Goal: Task Accomplishment & Management: Complete application form

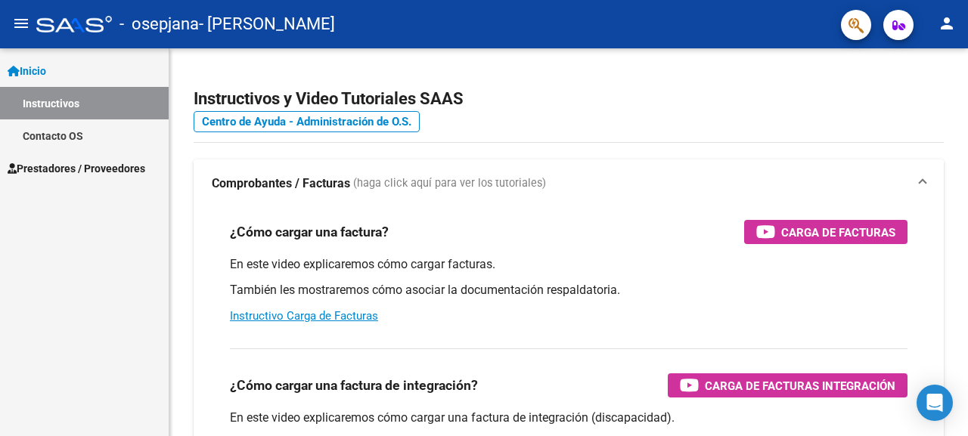
click at [70, 162] on span "Prestadores / Proveedores" at bounding box center [77, 168] width 138 height 17
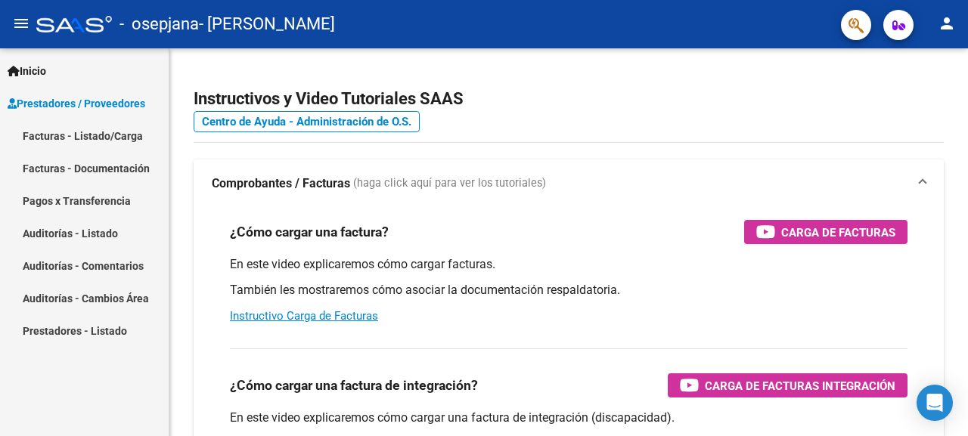
click at [92, 133] on link "Facturas - Listado/Carga" at bounding box center [84, 135] width 169 height 33
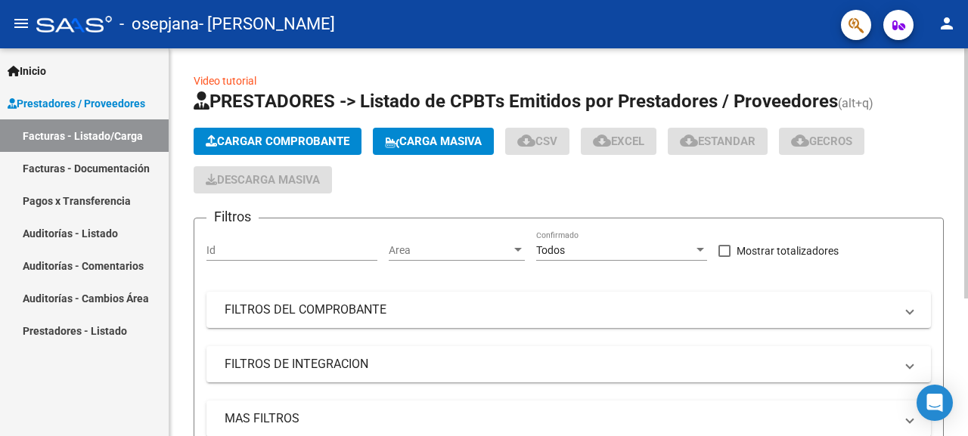
click at [281, 141] on span "Cargar Comprobante" at bounding box center [278, 142] width 144 height 14
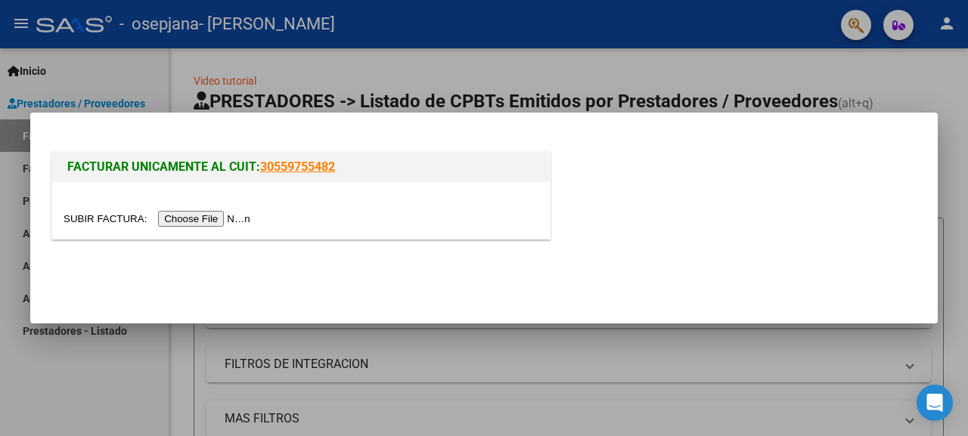
click at [218, 217] on input "file" at bounding box center [159, 219] width 191 height 16
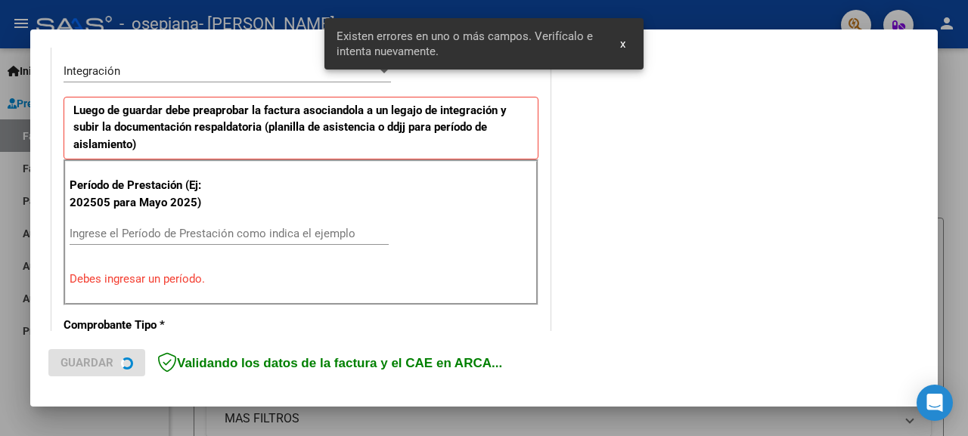
scroll to position [373, 0]
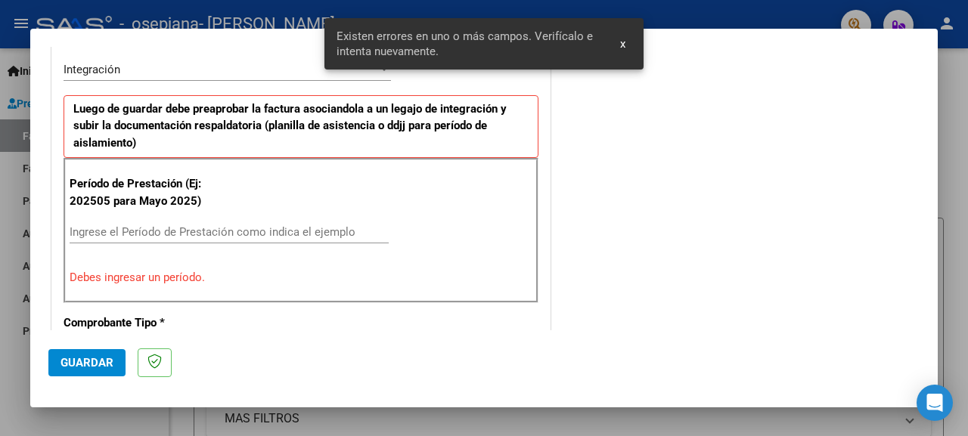
click at [199, 228] on input "Ingrese el Período de Prestación como indica el ejemplo" at bounding box center [229, 232] width 319 height 14
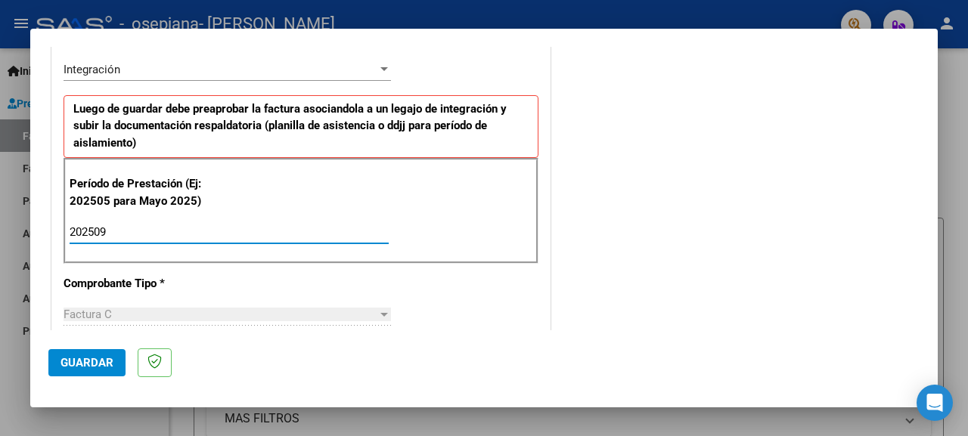
type input "202509"
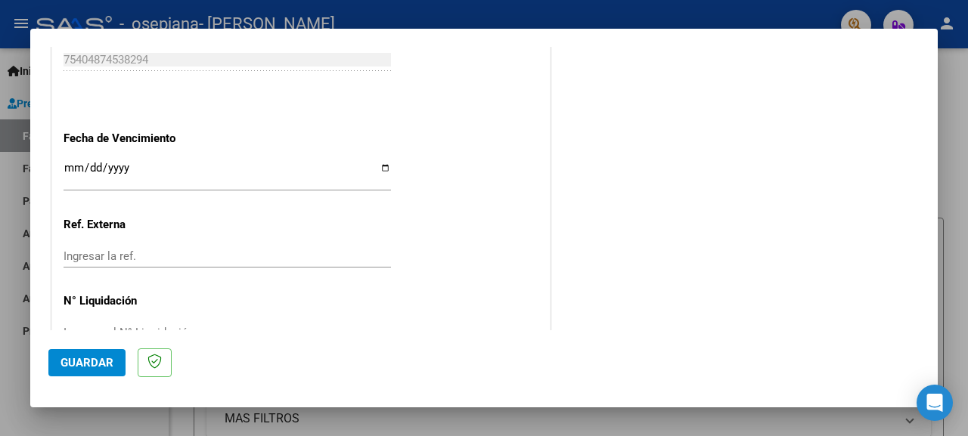
scroll to position [1062, 0]
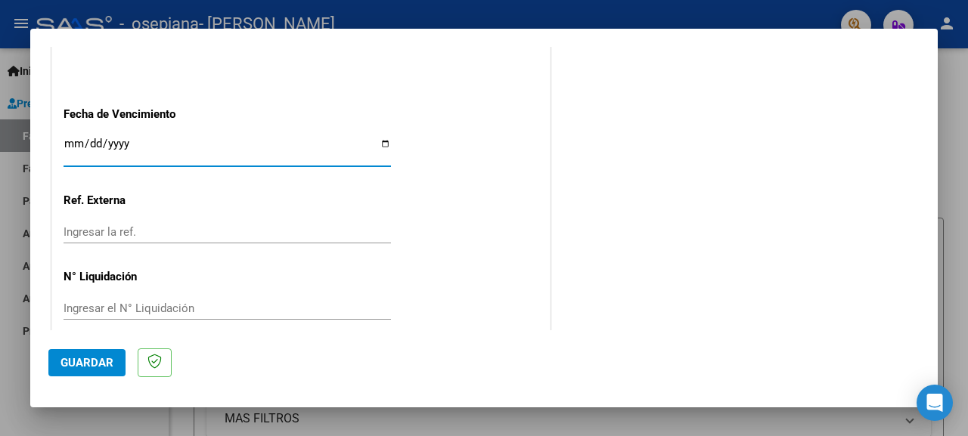
click at [378, 138] on input "Ingresar la fecha" at bounding box center [227, 150] width 327 height 24
type input "[DATE]"
click at [101, 364] on span "Guardar" at bounding box center [86, 363] width 53 height 14
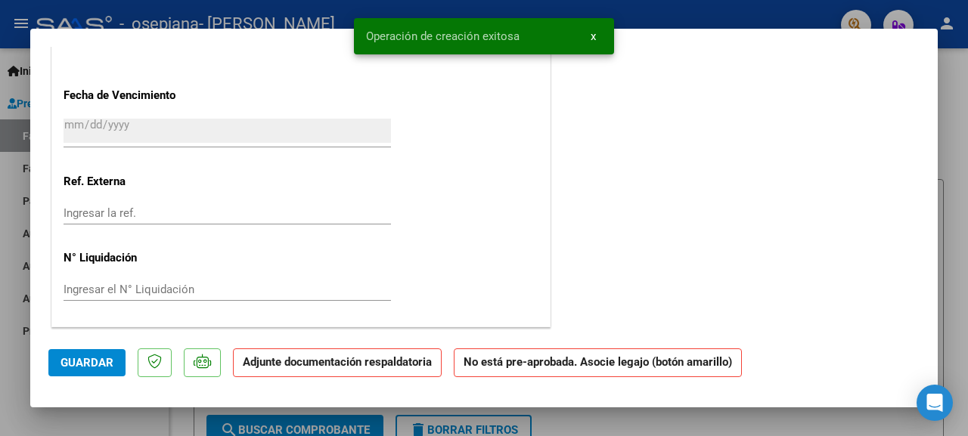
scroll to position [0, 0]
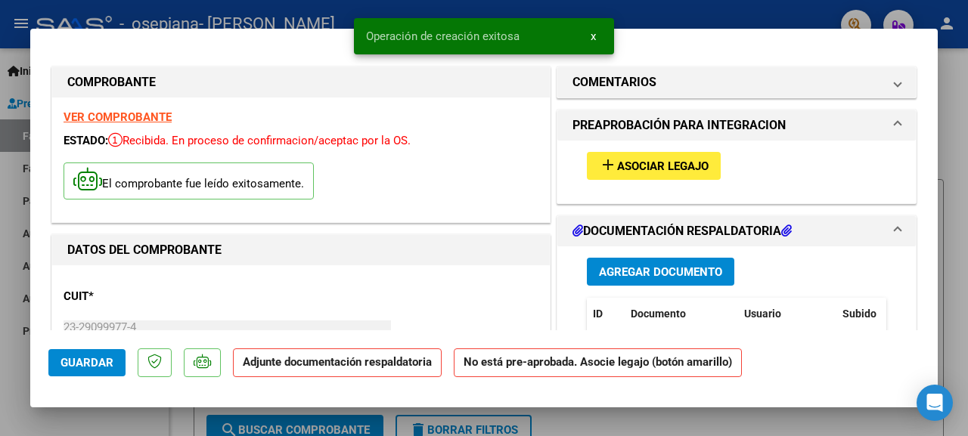
click at [643, 163] on span "Asociar Legajo" at bounding box center [662, 167] width 91 height 14
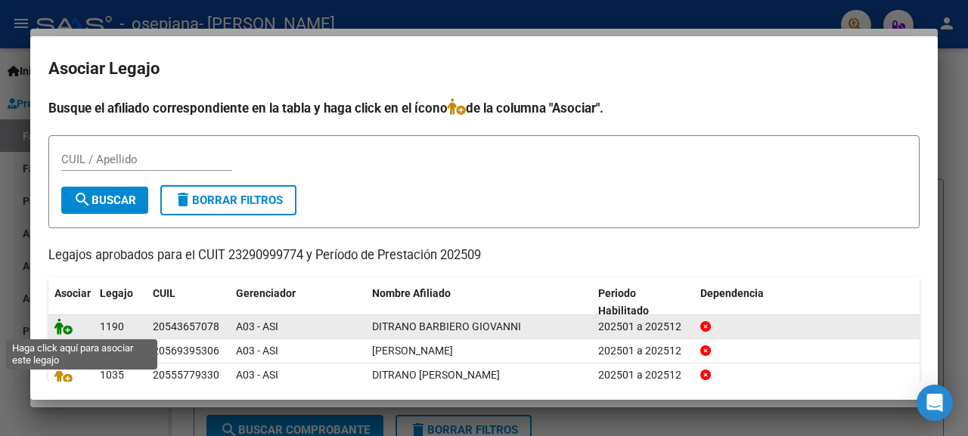
click at [67, 328] on icon at bounding box center [63, 326] width 18 height 17
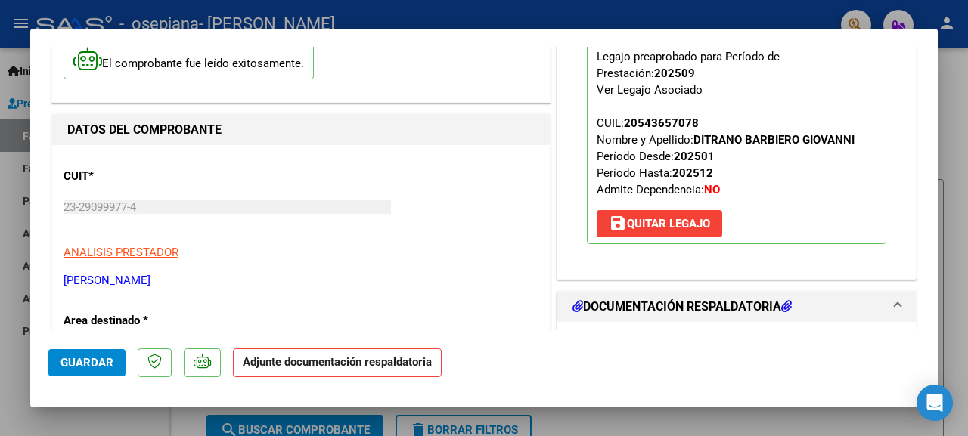
scroll to position [172, 0]
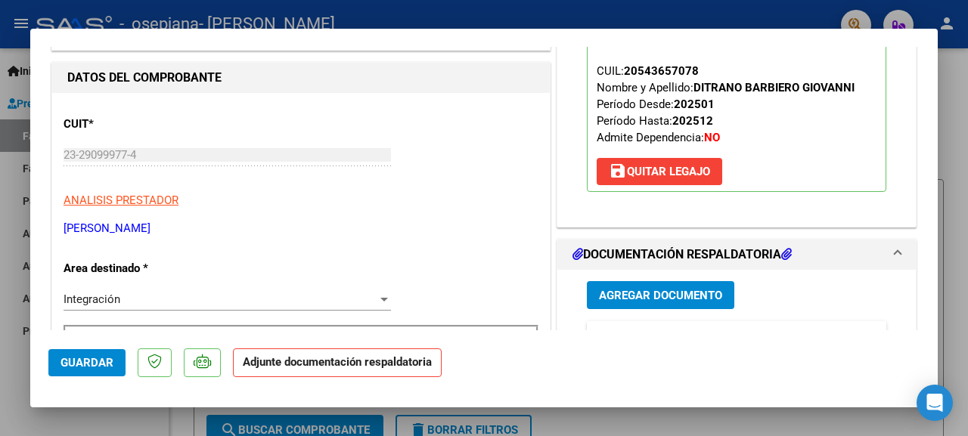
click at [382, 370] on p "Adjunte documentación respaldatoria" at bounding box center [337, 363] width 209 height 29
click at [621, 297] on span "Agregar Documento" at bounding box center [660, 296] width 123 height 14
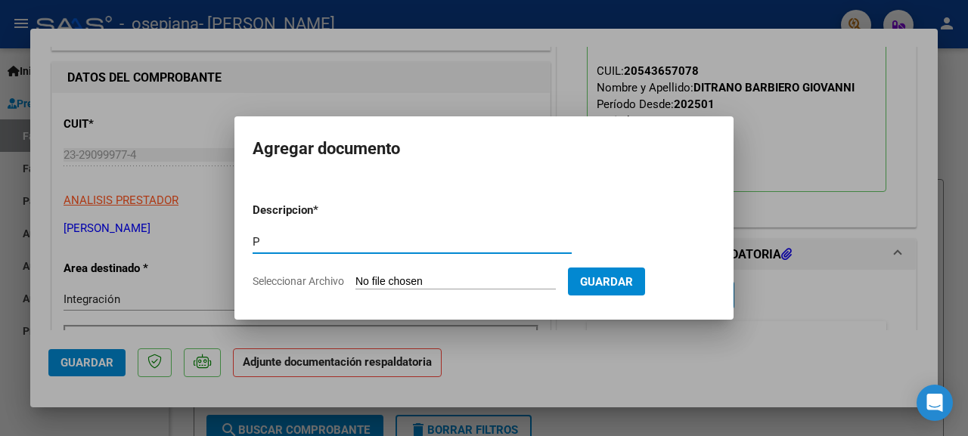
type input "planilla asistencia"
click at [410, 278] on input "Seleccionar Archivo" at bounding box center [455, 282] width 200 height 14
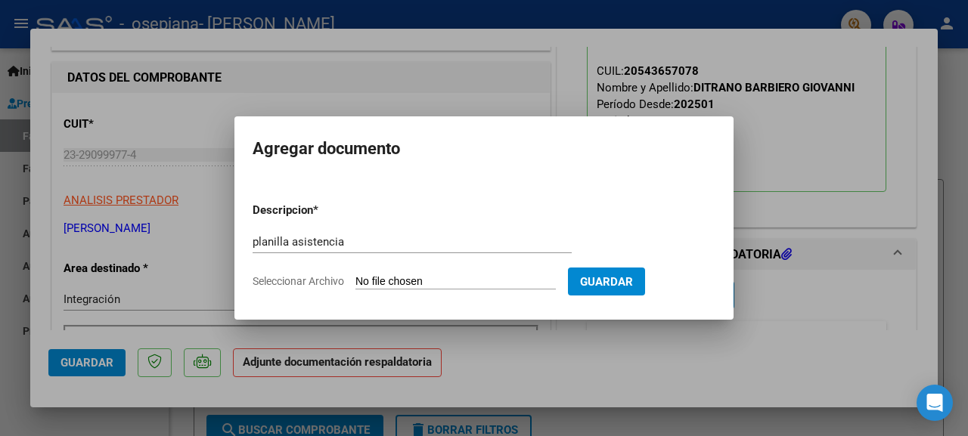
type input "C:\fakepath\giovanni.pdf"
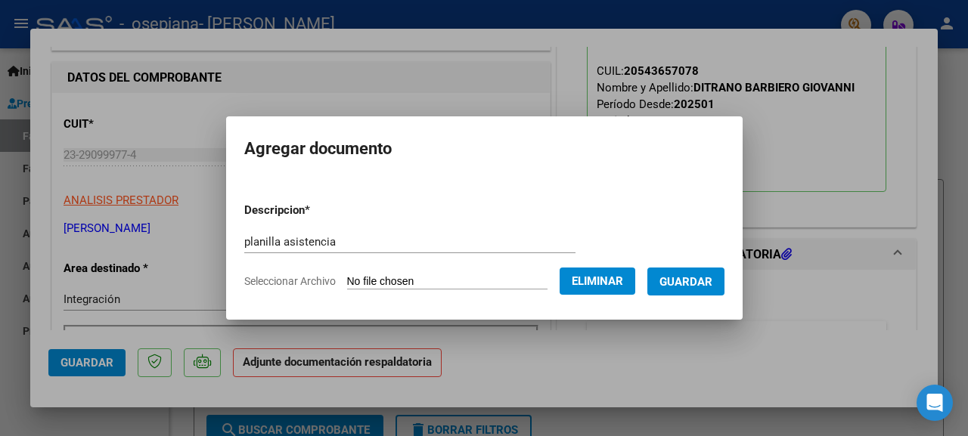
click at [673, 277] on span "Guardar" at bounding box center [685, 282] width 53 height 14
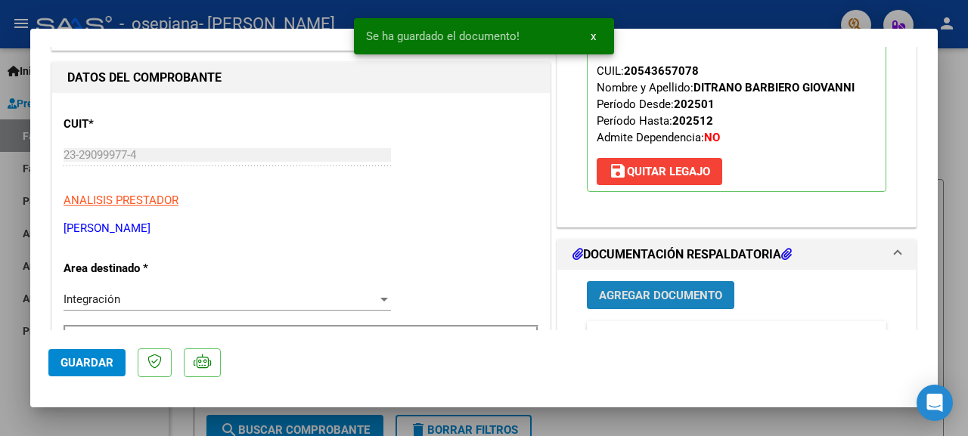
click at [680, 292] on span "Agregar Documento" at bounding box center [660, 296] width 123 height 14
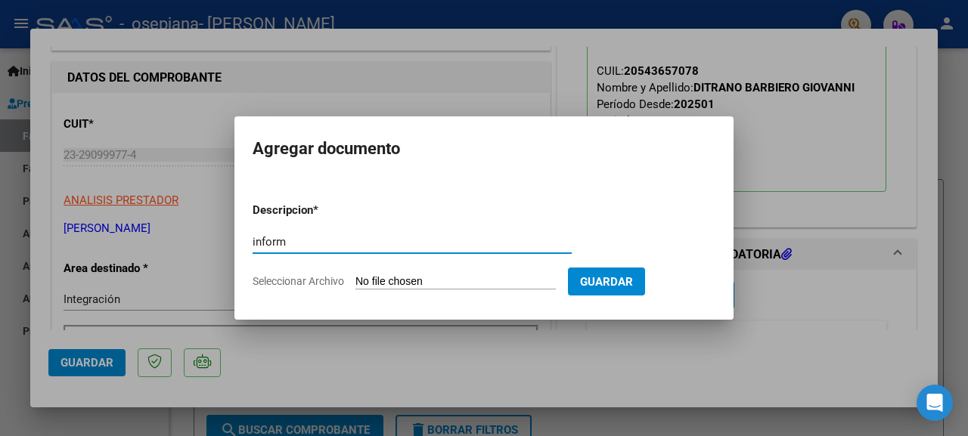
type input "INFORME EVOLUTIVO"
click at [379, 282] on input "Seleccionar Archivo" at bounding box center [455, 282] width 200 height 14
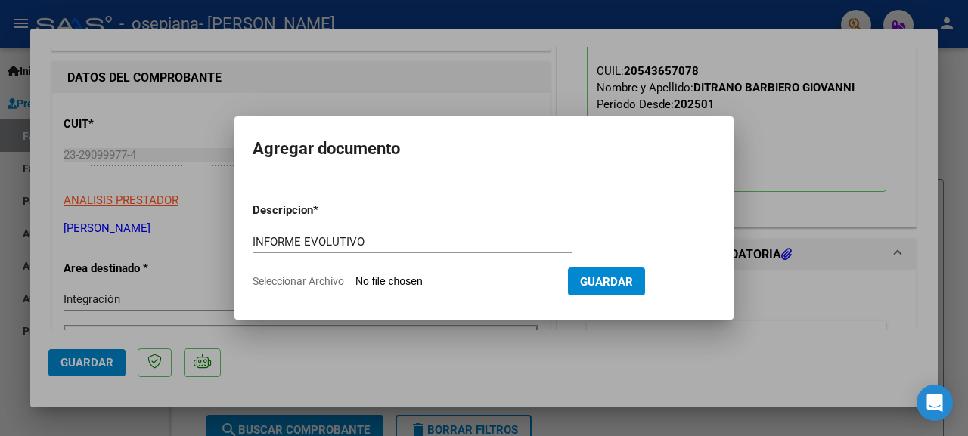
type input "C:\fakepath\INFORME EVOLUTIVO [PERSON_NAME] 1P25.pdf"
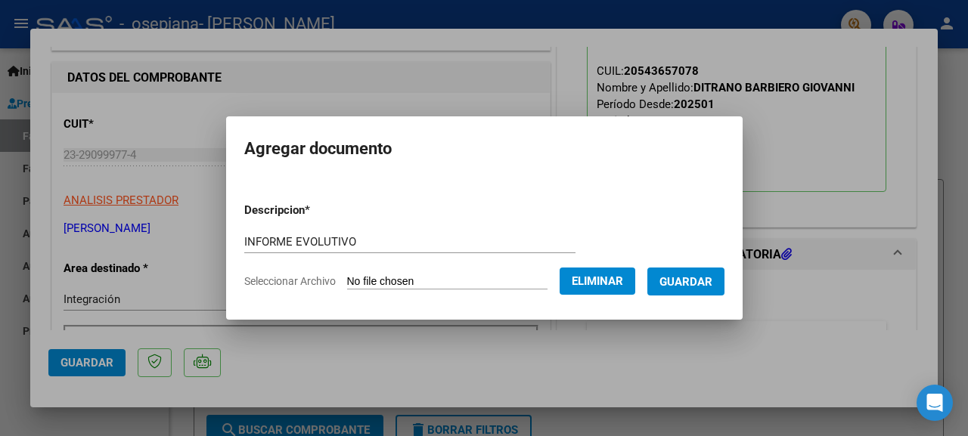
click at [688, 276] on span "Guardar" at bounding box center [685, 282] width 53 height 14
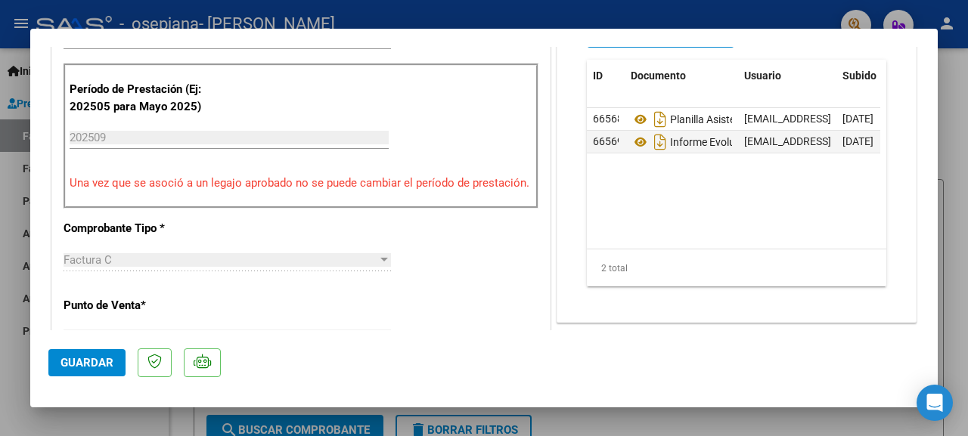
scroll to position [0, 0]
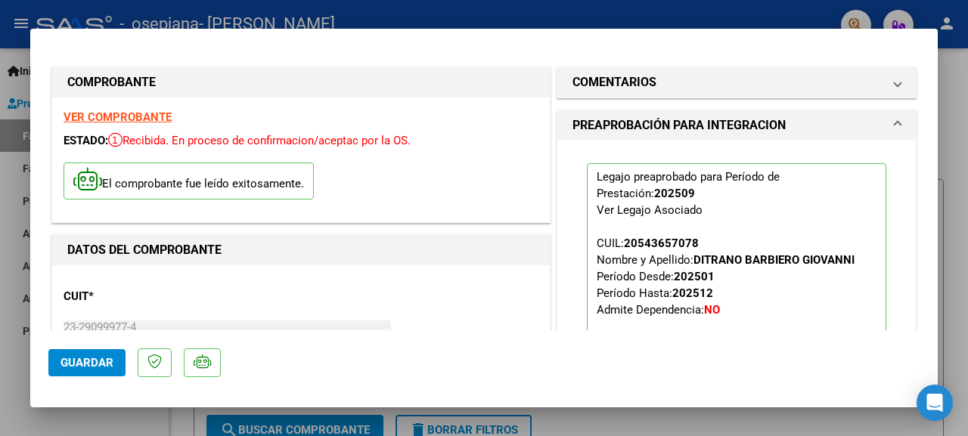
click at [107, 358] on span "Guardar" at bounding box center [86, 363] width 53 height 14
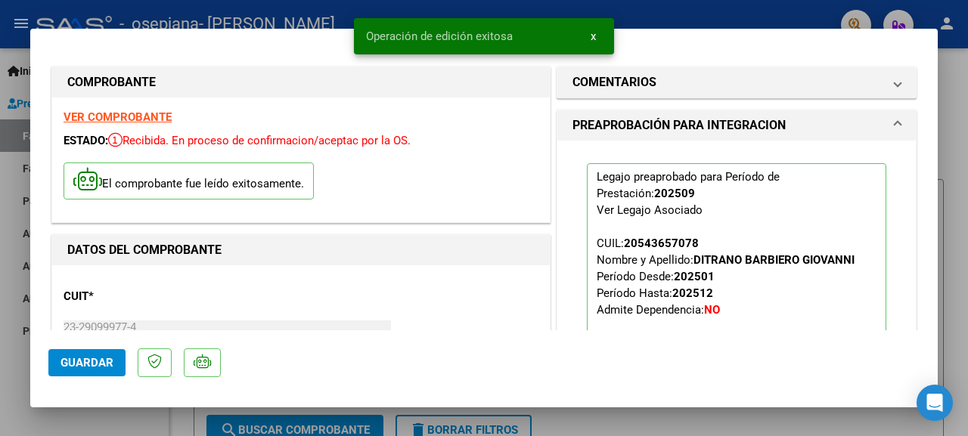
click at [596, 33] on button "x" at bounding box center [592, 36] width 29 height 27
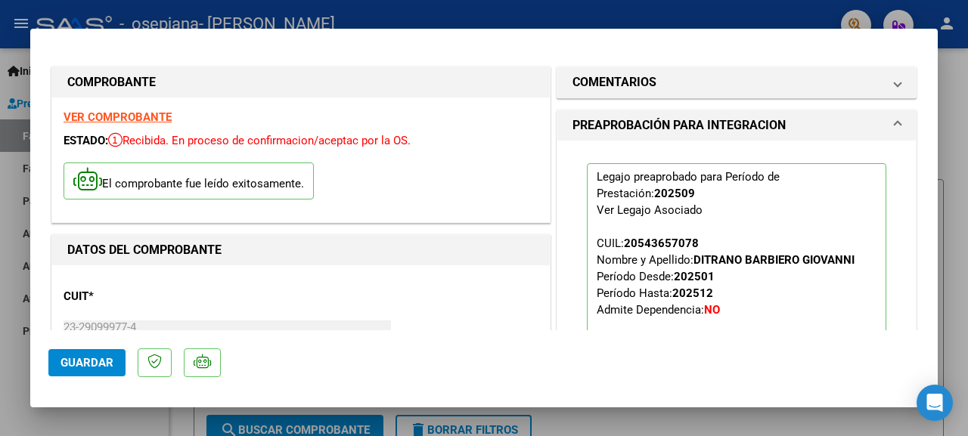
click at [963, 101] on div at bounding box center [484, 218] width 968 height 436
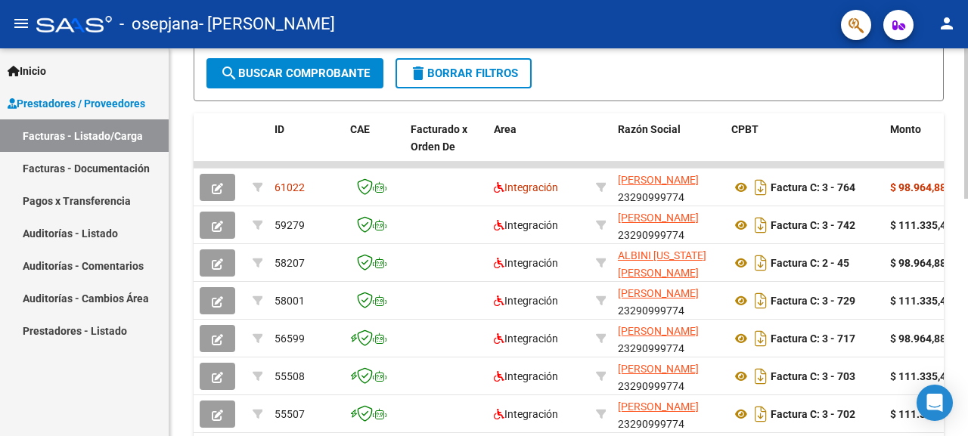
scroll to position [428, 0]
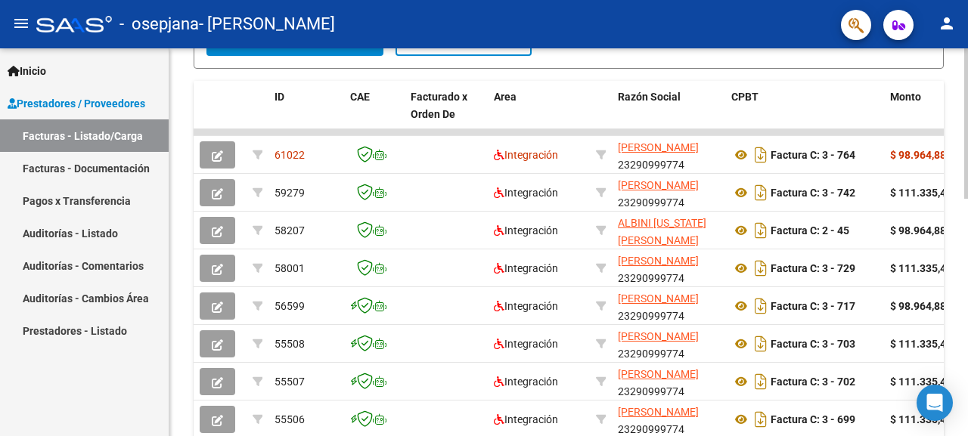
click at [967, 271] on div at bounding box center [966, 242] width 4 height 388
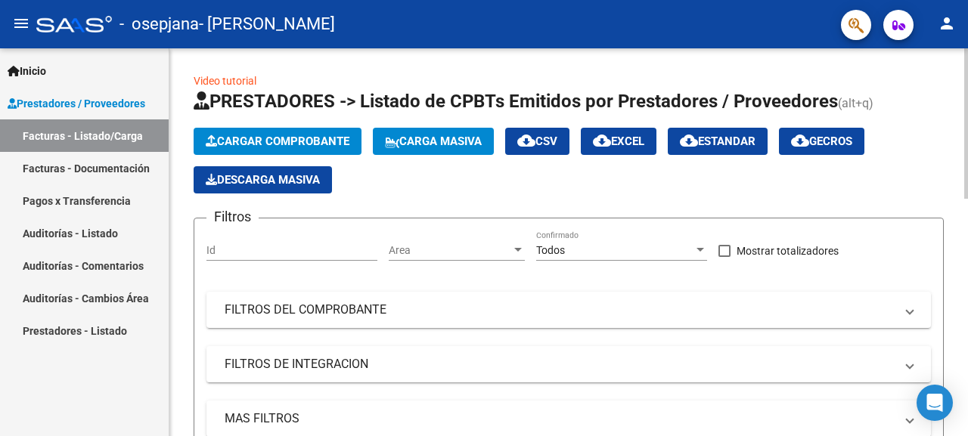
click at [943, 3] on div "menu - osepjana - ABUHID [PERSON_NAME] person Inicio Instructivos Contacto OS P…" at bounding box center [484, 218] width 968 height 436
